Goal: Find specific page/section: Find specific page/section

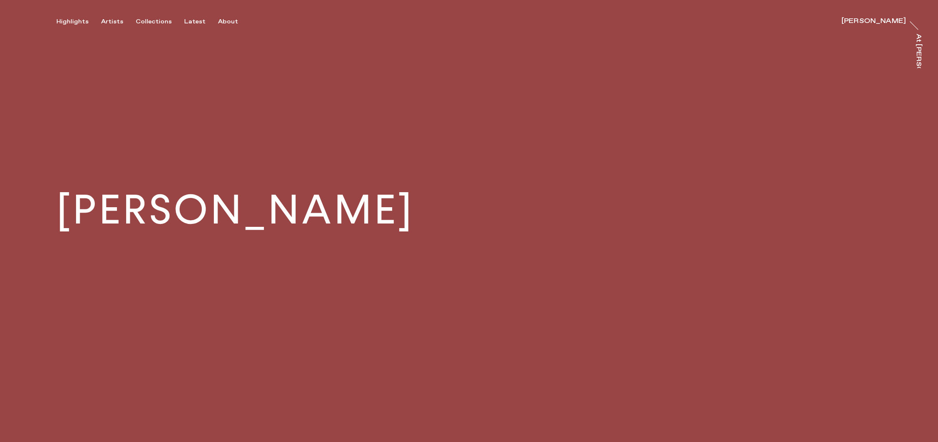
scroll to position [1, 0]
click at [885, 18] on div "[PERSON_NAME]" at bounding box center [874, 19] width 64 height 7
click at [234, 23] on button "About" at bounding box center [234, 22] width 33 height 8
click at [228, 22] on div "About" at bounding box center [228, 22] width 20 height 8
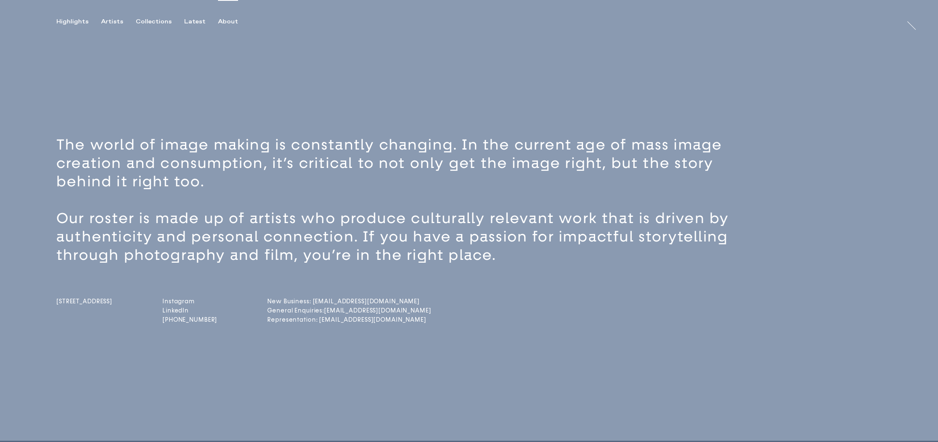
click at [220, 21] on div "About" at bounding box center [228, 22] width 20 height 8
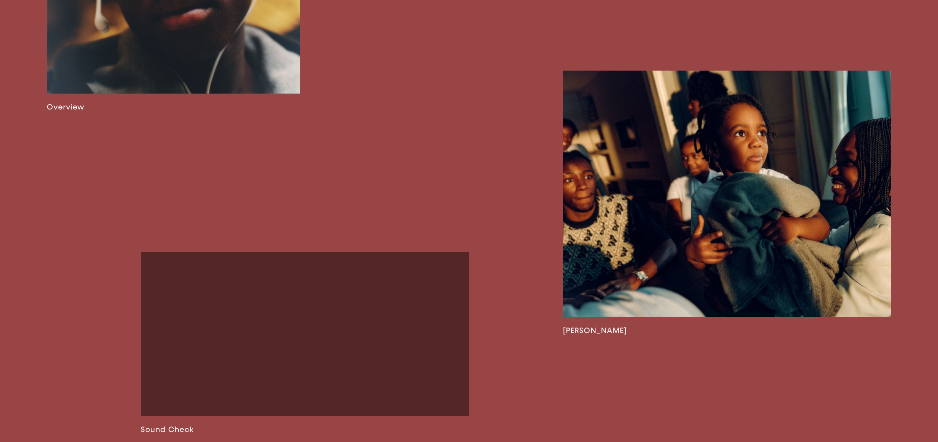
scroll to position [905, 0]
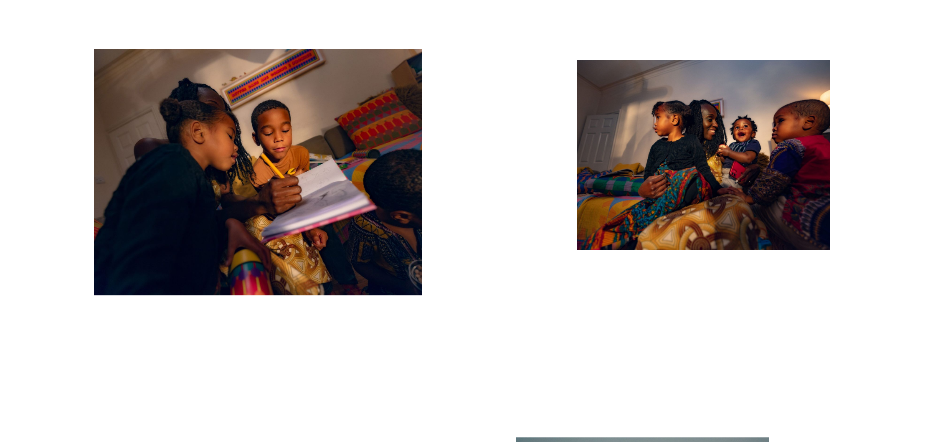
scroll to position [8658, 0]
